Goal: Entertainment & Leisure: Consume media (video, audio)

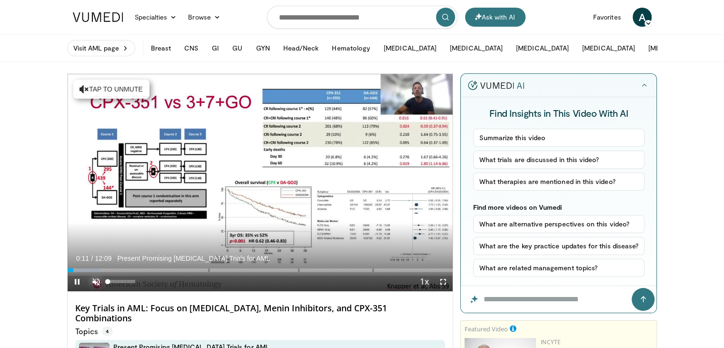
click at [92, 279] on span "Video Player" at bounding box center [96, 281] width 19 height 19
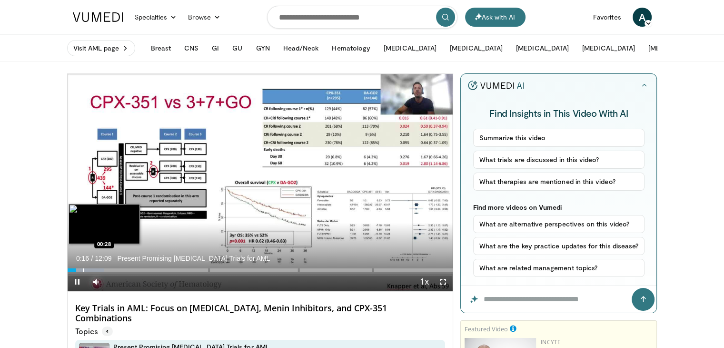
click at [81, 269] on div "Loaded : 9.52% 00:16" at bounding box center [261, 270] width 386 height 4
click at [93, 269] on div "Loaded : 12.24% 00:28" at bounding box center [261, 270] width 386 height 4
click at [111, 270] on div "Progress Bar" at bounding box center [111, 270] width 1 height 4
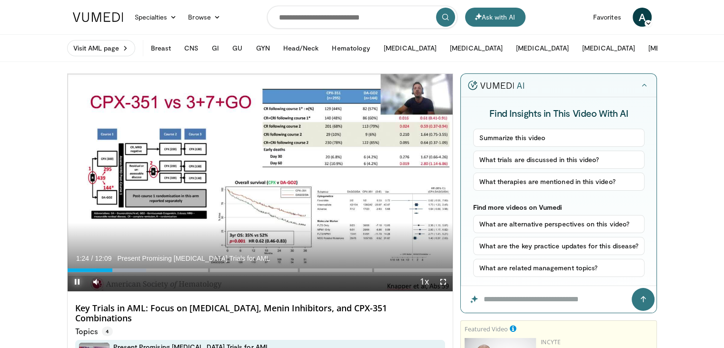
click at [76, 279] on span "Video Player" at bounding box center [77, 281] width 19 height 19
